Goal: Transaction & Acquisition: Purchase product/service

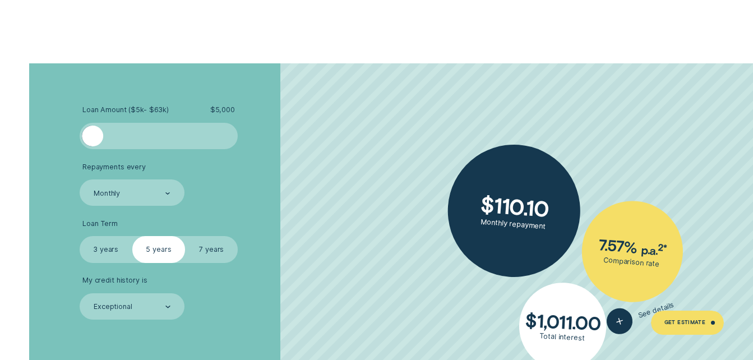
scroll to position [1767, 0]
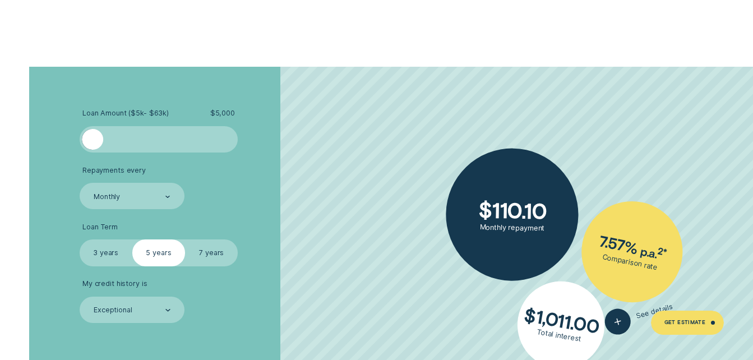
drag, startPoint x: 95, startPoint y: 139, endPoint x: 65, endPoint y: 139, distance: 30.9
click at [65, 139] on div "Loan Amount ( $5k - $63k ) $ 5,000 Repayments every Monthly Loan Term Select Lo…" at bounding box center [377, 251] width 704 height 369
drag, startPoint x: 105, startPoint y: 141, endPoint x: 45, endPoint y: 144, distance: 60.1
click at [45, 144] on div "Loan Amount ( $5k - $63k ) $ 5,000 Repayments every Monthly Loan Term Select Lo…" at bounding box center [377, 251] width 704 height 369
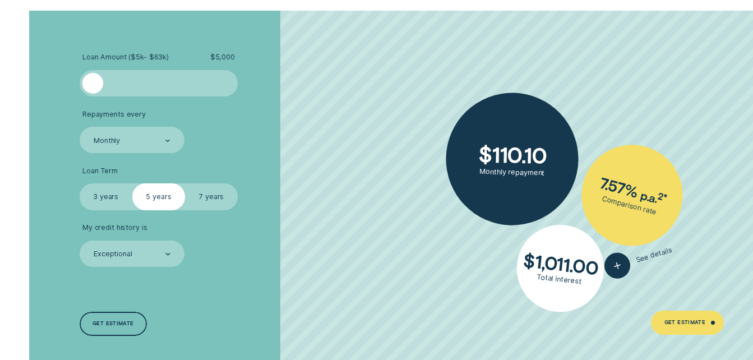
scroll to position [1830, 0]
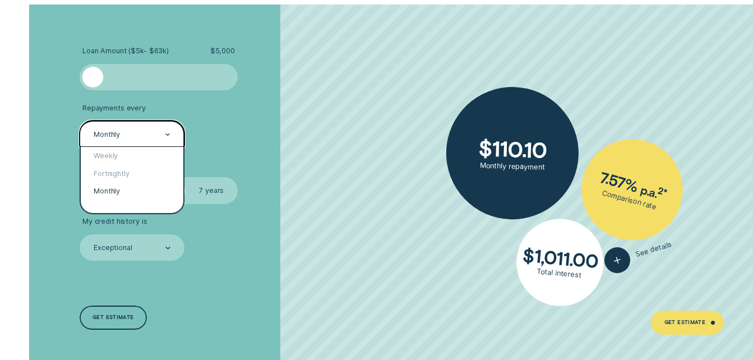
click at [152, 127] on div "Monthly" at bounding box center [132, 134] width 105 height 26
click at [224, 116] on li "Repayments every option Monthly selected, 3 of 3. 3 results available. Use Up a…" at bounding box center [201, 126] width 243 height 44
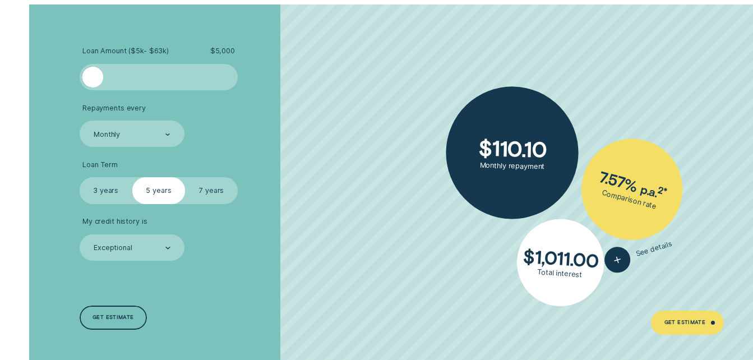
click at [206, 192] on label "7 years" at bounding box center [211, 190] width 53 height 26
click at [185, 177] on input "7 years" at bounding box center [185, 177] width 0 height 0
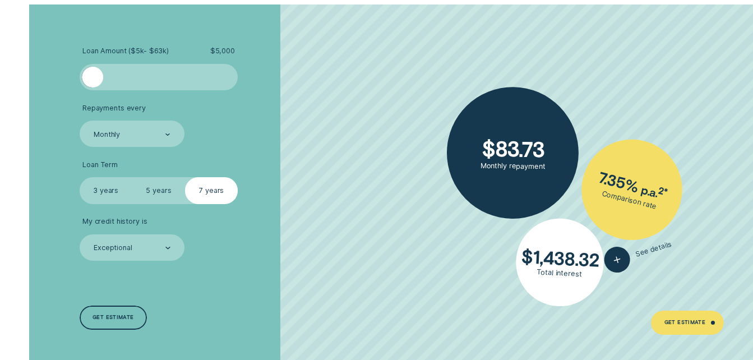
click at [158, 193] on label "5 years" at bounding box center [158, 190] width 53 height 26
click at [132, 177] on input "5 years" at bounding box center [132, 177] width 0 height 0
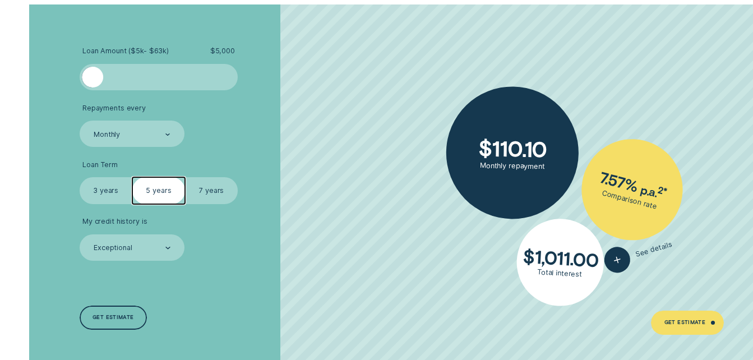
click at [112, 186] on label "3 years" at bounding box center [106, 190] width 53 height 26
click at [80, 177] on input "3 years" at bounding box center [80, 177] width 0 height 0
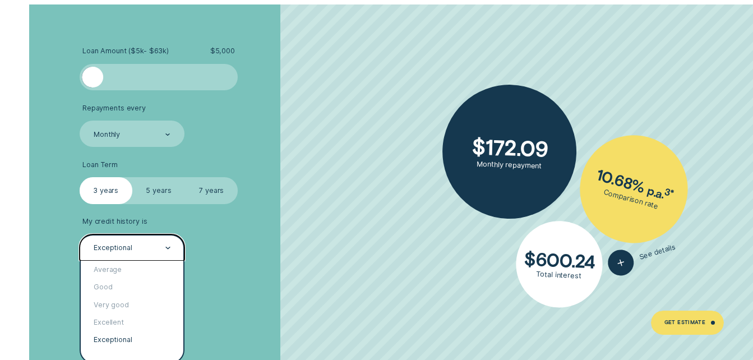
click at [114, 243] on div "Exceptional" at bounding box center [132, 248] width 78 height 10
